Goal: Check status: Check status

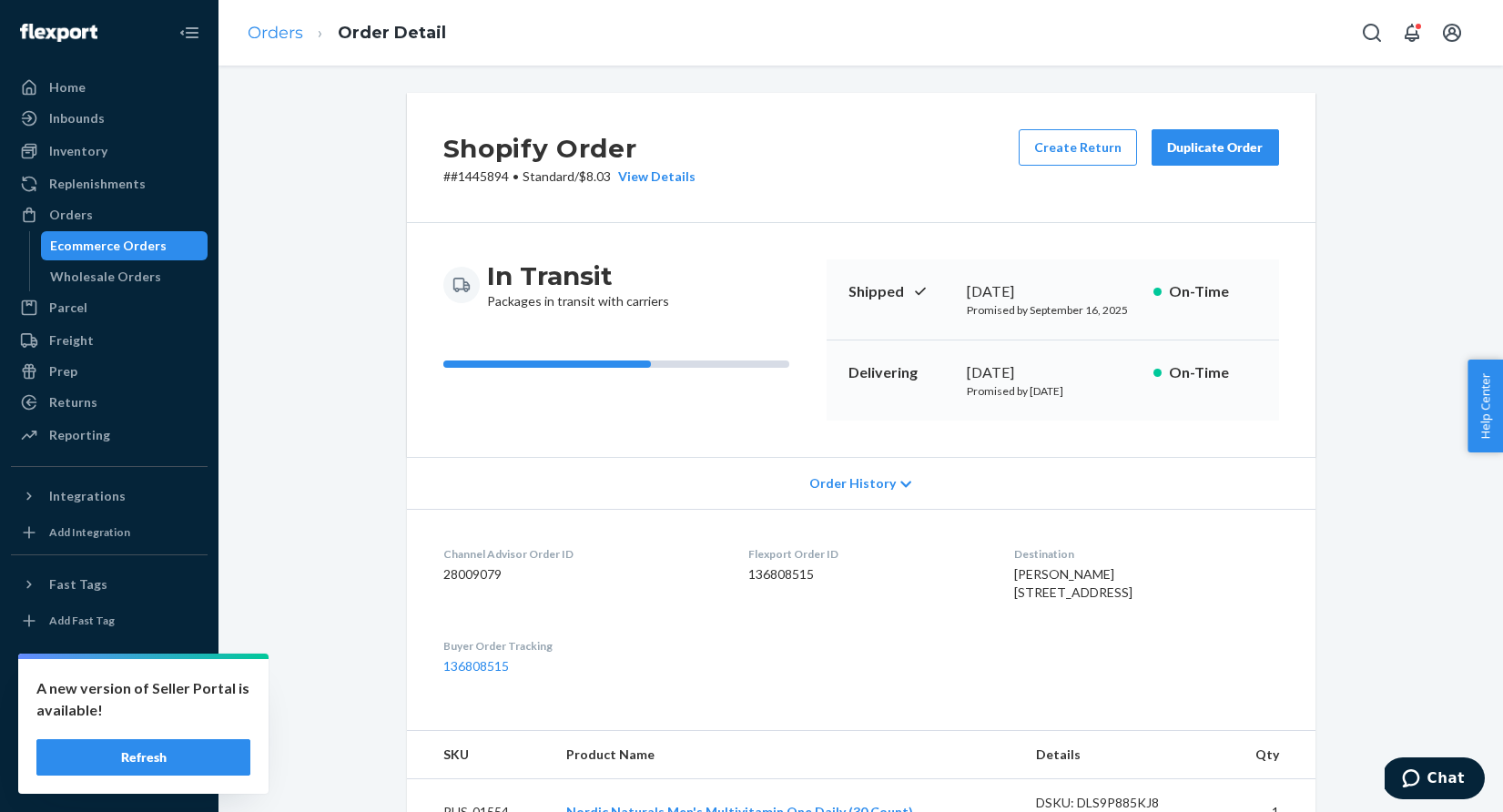
scroll to position [427, 0]
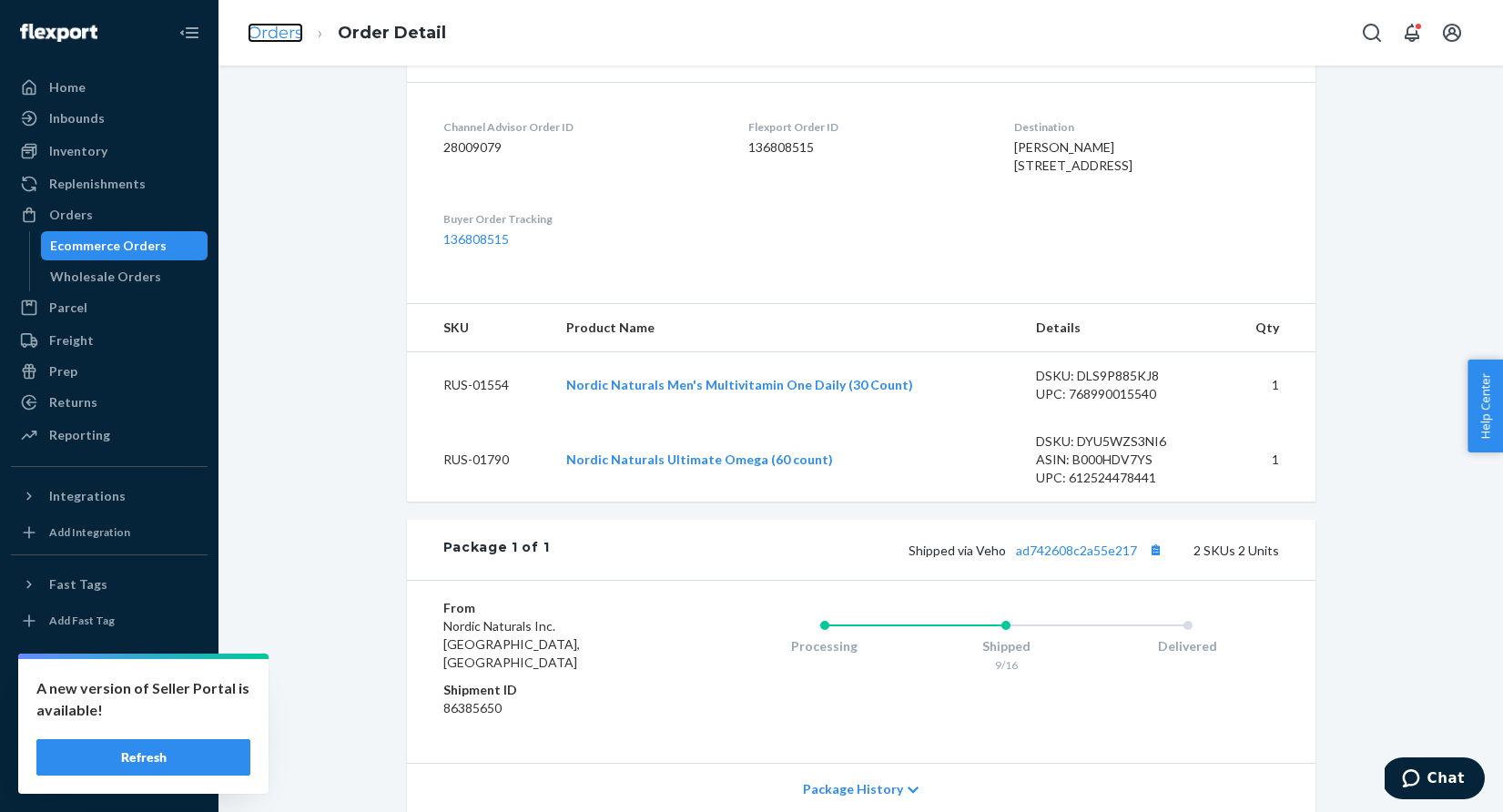
click at [280, 35] on link "Orders" at bounding box center [276, 33] width 56 height 20
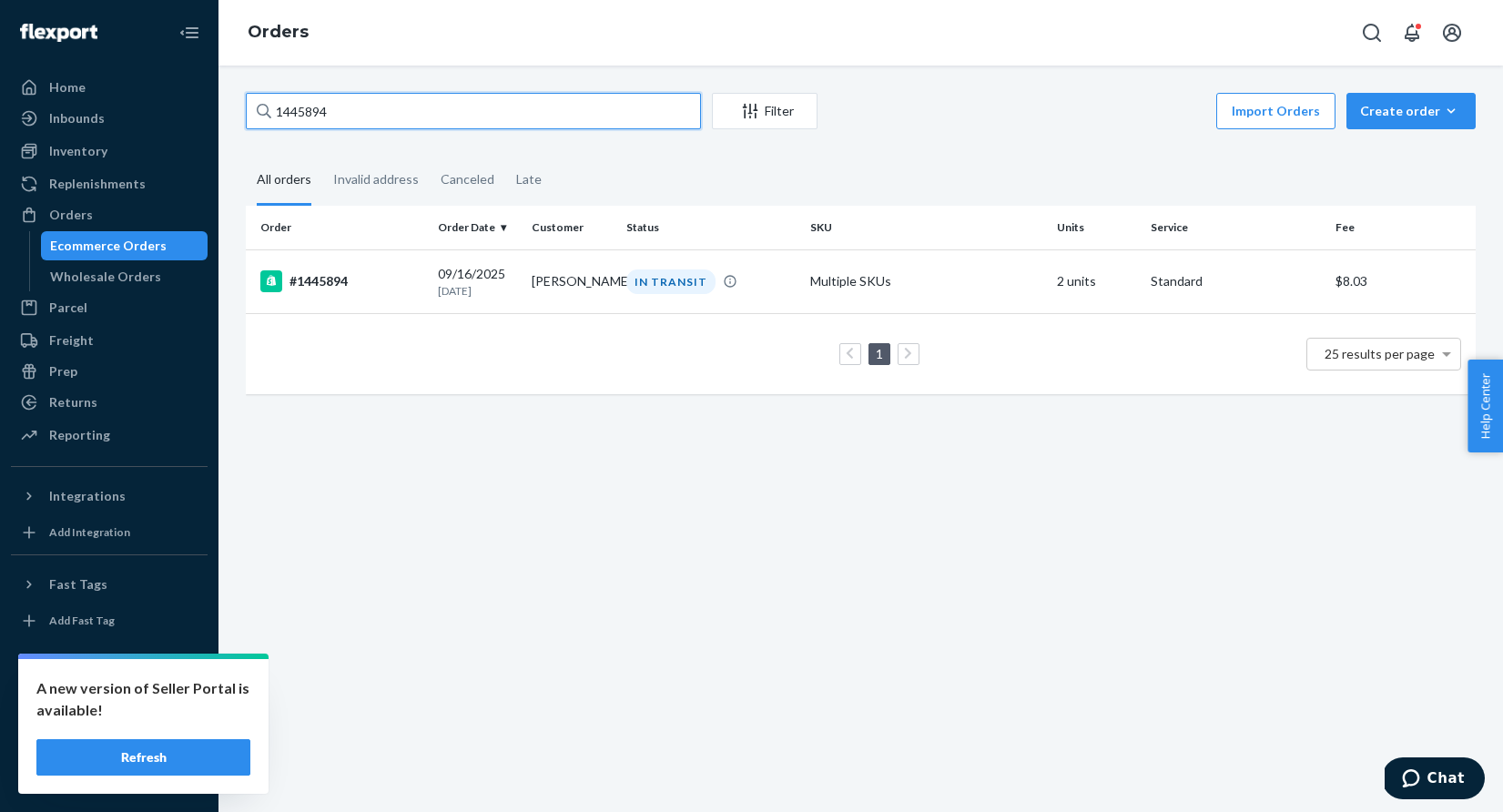
drag, startPoint x: 376, startPoint y: 121, endPoint x: 255, endPoint y: 111, distance: 121.4
click at [255, 111] on input "1445894" at bounding box center [474, 111] width 456 height 37
paste input "#1391853"
drag, startPoint x: 377, startPoint y: 116, endPoint x: 244, endPoint y: 114, distance: 133.0
click at [243, 114] on div "#1391853 Filter Import Orders Create order Ecommerce order Removal order All or…" at bounding box center [861, 253] width 1257 height 320
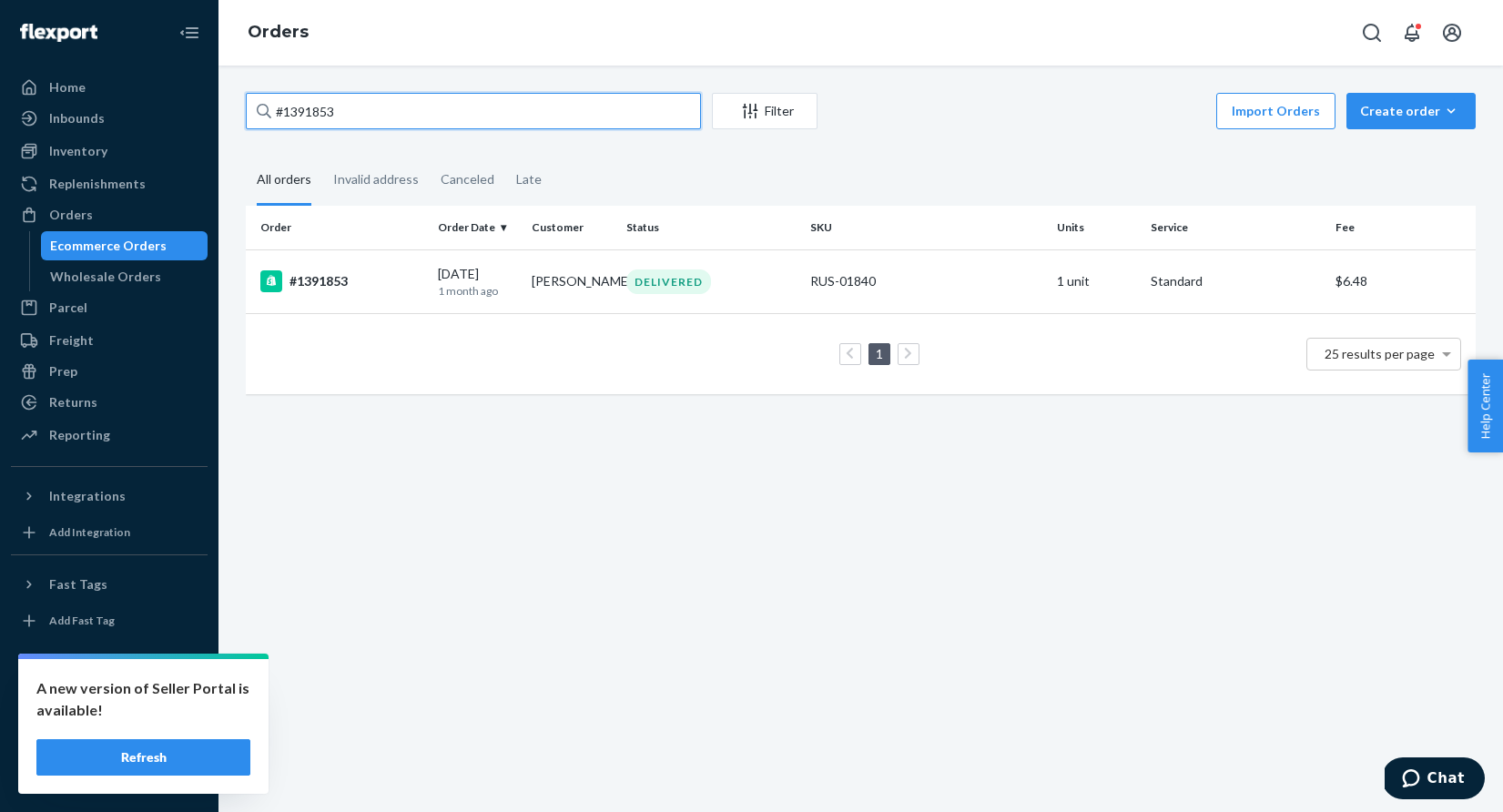
paste input "435534"
type input "#1435534"
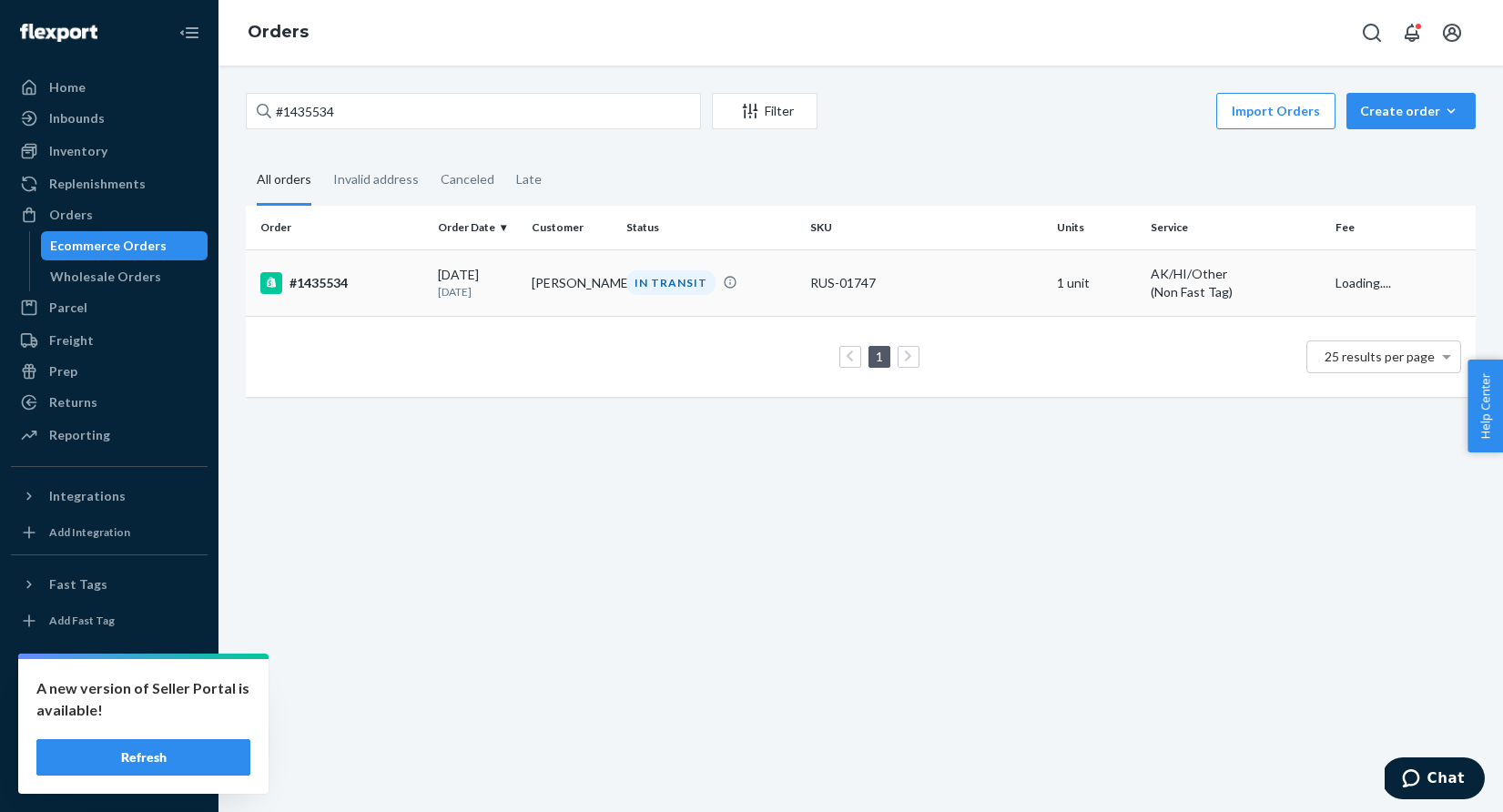
click at [671, 280] on div "IN TRANSIT" at bounding box center [671, 283] width 89 height 25
